Goal: Navigation & Orientation: Find specific page/section

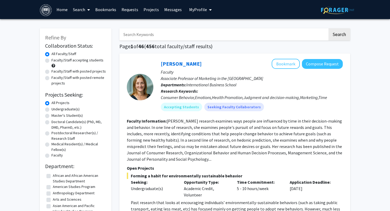
click at [58, 11] on link "Home" at bounding box center [62, 9] width 16 height 19
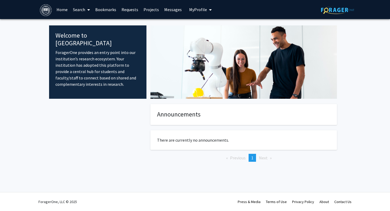
click at [85, 11] on link "Search" at bounding box center [81, 9] width 22 height 19
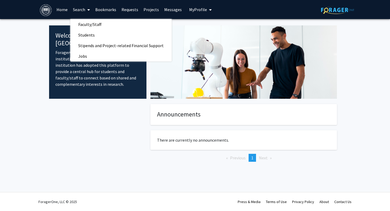
click at [116, 126] on div at bounding box center [97, 141] width 97 height 75
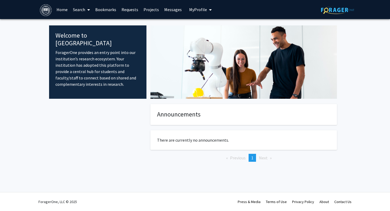
click at [82, 6] on link "Search" at bounding box center [81, 9] width 22 height 19
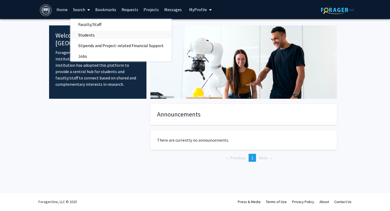
click at [99, 37] on span "Students" at bounding box center [86, 35] width 32 height 11
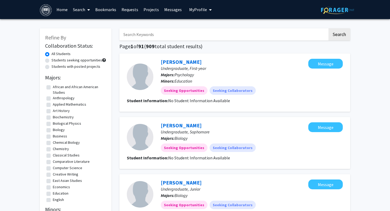
click at [85, 10] on span at bounding box center [87, 10] width 5 height 19
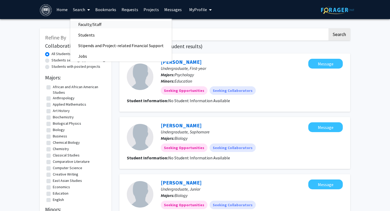
click at [107, 23] on span "Faculty/Staff" at bounding box center [89, 24] width 39 height 11
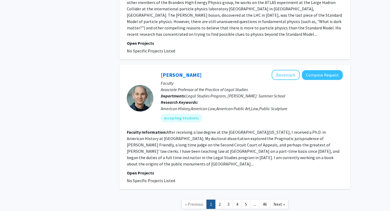
scroll to position [1681, 0]
click at [219, 199] on link "2" at bounding box center [219, 203] width 9 height 9
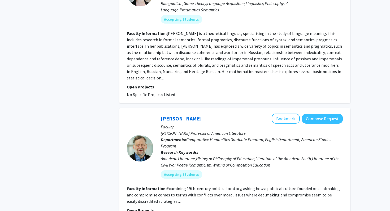
scroll to position [1283, 0]
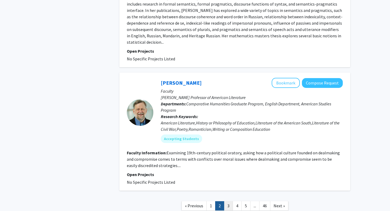
click at [227, 201] on link "3" at bounding box center [228, 205] width 9 height 9
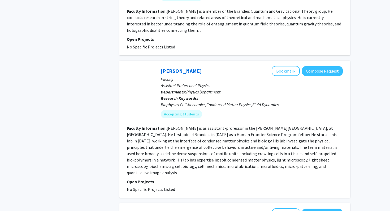
scroll to position [1232, 0]
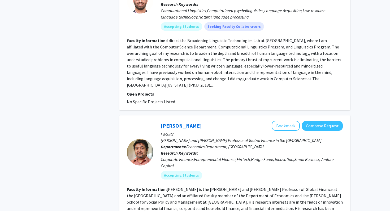
scroll to position [702, 0]
